Goal: Task Accomplishment & Management: Manage account settings

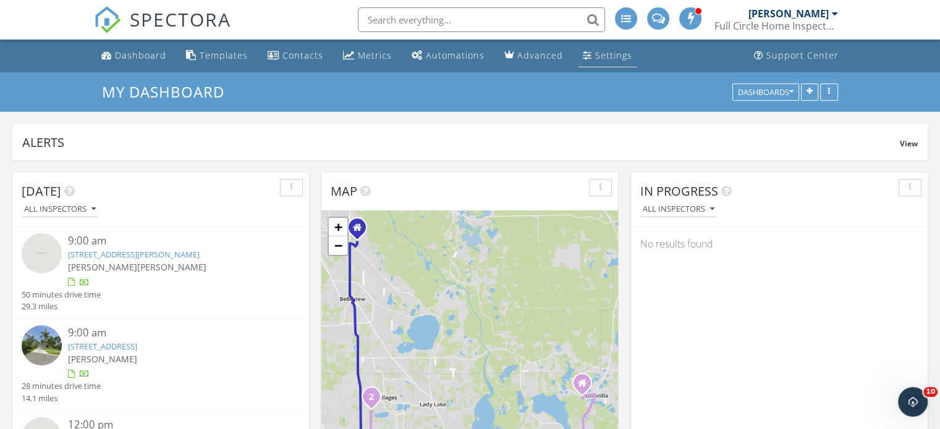
click at [605, 52] on div "Settings" at bounding box center [613, 55] width 37 height 12
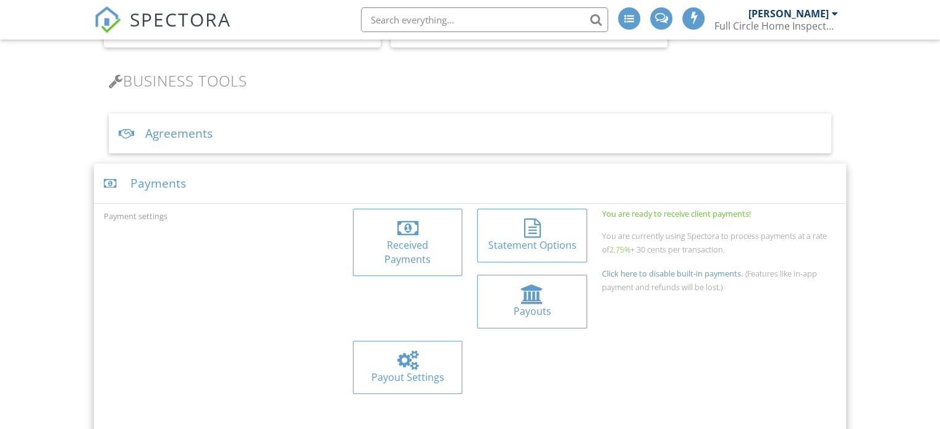
scroll to position [383, 0]
click at [521, 298] on div at bounding box center [532, 295] width 23 height 20
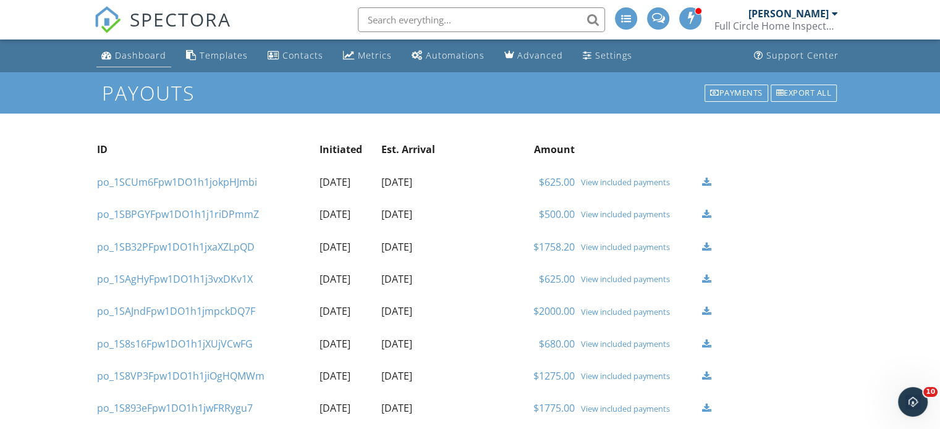
click at [130, 54] on div "Dashboard" at bounding box center [140, 55] width 51 height 12
